Goal: Information Seeking & Learning: Learn about a topic

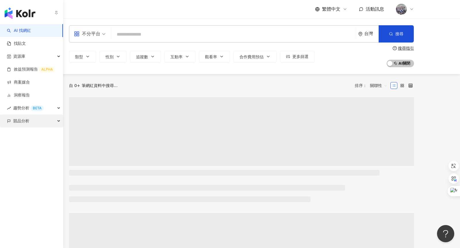
click at [20, 126] on span "競品分析" at bounding box center [21, 121] width 16 height 13
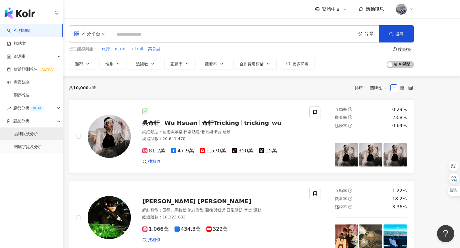
click at [31, 133] on link "品牌帳號分析" at bounding box center [26, 134] width 24 height 6
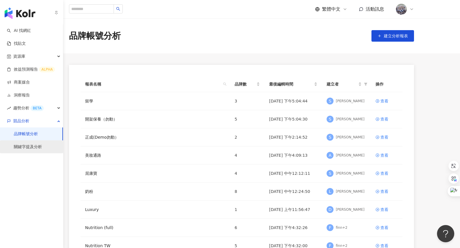
click at [31, 145] on link "關鍵字提及分析" at bounding box center [28, 147] width 28 height 6
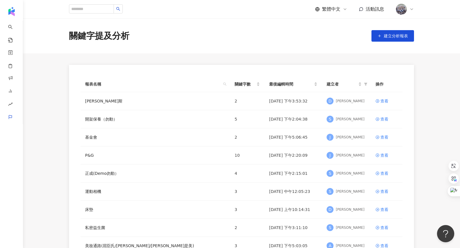
click at [412, 10] on icon at bounding box center [411, 9] width 5 height 5
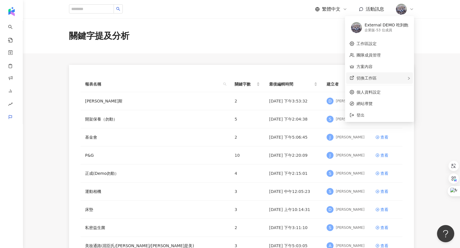
click at [361, 77] on span "切換工作區" at bounding box center [366, 78] width 20 height 5
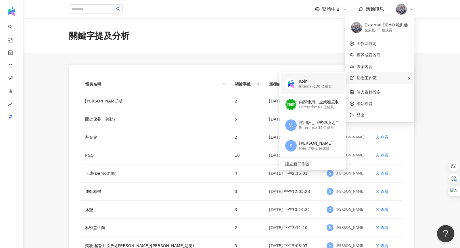
click at [304, 85] on div "Internal - 130 位成員" at bounding box center [315, 86] width 32 height 5
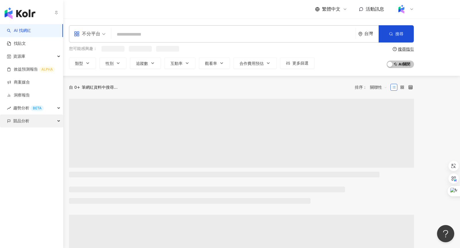
click at [29, 119] on span "競品分析" at bounding box center [21, 121] width 16 height 13
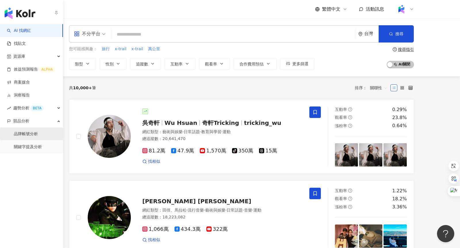
click at [38, 135] on link "品牌帳號分析" at bounding box center [26, 134] width 24 height 6
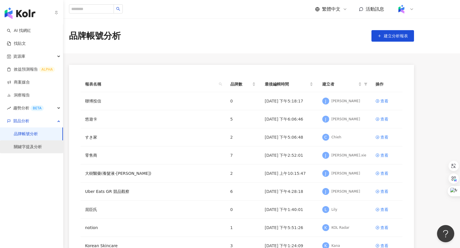
click at [36, 149] on link "關鍵字提及分析" at bounding box center [28, 147] width 28 height 6
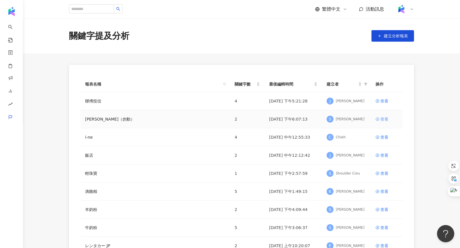
click at [384, 120] on div "查看" at bounding box center [384, 119] width 8 height 6
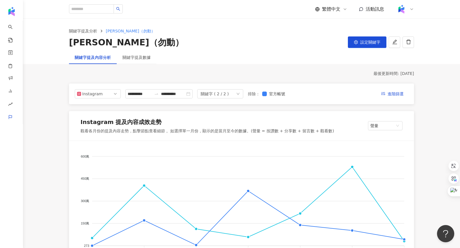
scroll to position [76, 0]
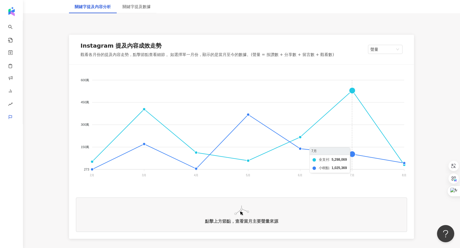
click at [354, 90] on foreignobject "全支付 小樹點" at bounding box center [241, 129] width 331 height 115
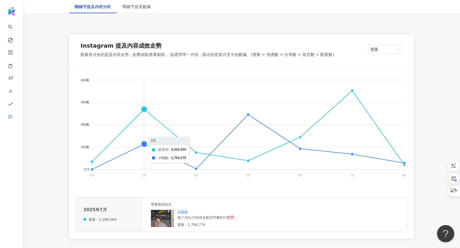
click at [146, 106] on foreignobject "全支付 小樹點" at bounding box center [241, 129] width 331 height 115
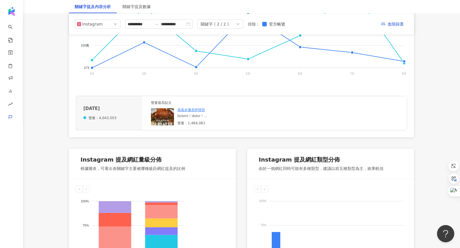
scroll to position [176, 0]
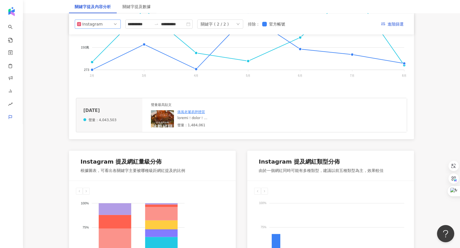
click at [108, 25] on span "Instagram" at bounding box center [97, 24] width 41 height 9
click at [97, 58] on div "YouTube" at bounding box center [93, 57] width 19 height 6
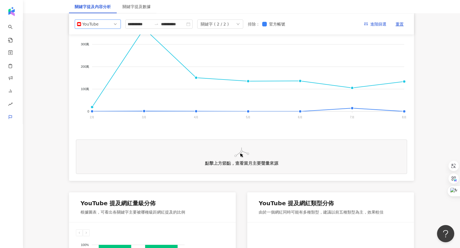
scroll to position [84, 0]
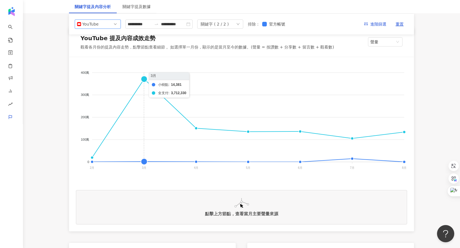
click at [144, 78] on foreignobject "小樹點 全支付" at bounding box center [241, 121] width 331 height 115
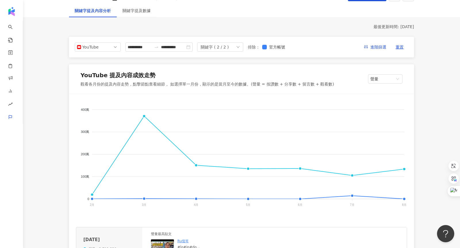
scroll to position [0, 0]
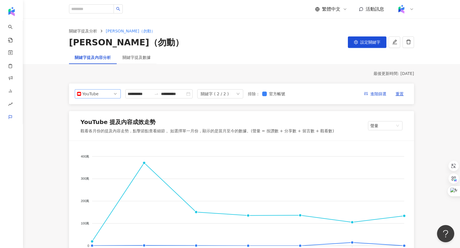
click at [100, 95] on div "YouTube" at bounding box center [91, 94] width 19 height 9
click at [94, 114] on div "Facebook" at bounding box center [93, 117] width 19 height 6
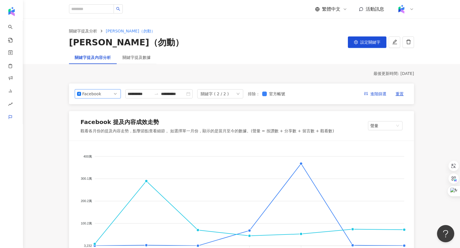
click at [99, 92] on div "Facebook" at bounding box center [91, 94] width 19 height 9
click at [95, 105] on div "Instagram" at bounding box center [93, 107] width 19 height 6
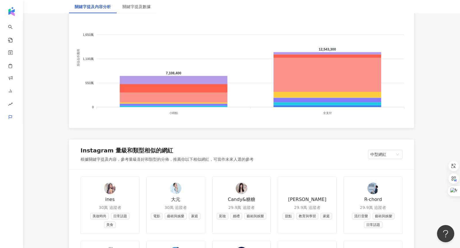
scroll to position [523, 0]
